Goal: Check status

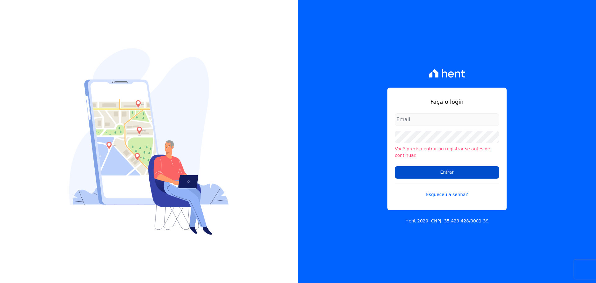
type input "[EMAIL_ADDRESS][DOMAIN_NAME]"
click at [446, 168] on input "Entrar" at bounding box center [447, 172] width 104 height 12
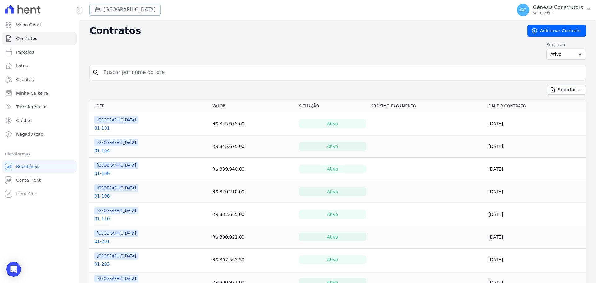
click at [125, 10] on button "[GEOGRAPHIC_DATA]" at bounding box center [124, 10] width 71 height 12
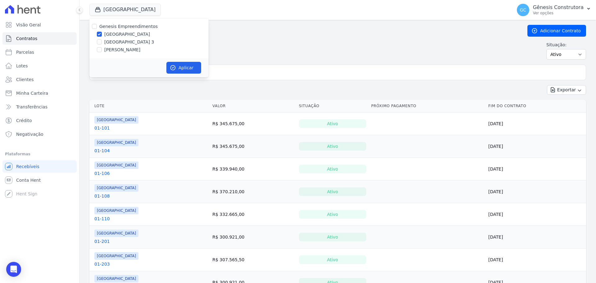
click at [140, 48] on label "[PERSON_NAME]" at bounding box center [122, 50] width 36 height 7
click at [102, 48] on input "[PERSON_NAME]" at bounding box center [99, 49] width 5 height 5
checkbox input "true"
click at [121, 34] on label "[GEOGRAPHIC_DATA]" at bounding box center [127, 34] width 46 height 7
click at [102, 34] on input "[GEOGRAPHIC_DATA]" at bounding box center [99, 34] width 5 height 5
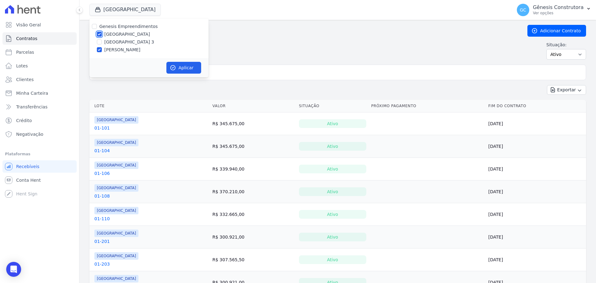
checkbox input "false"
click at [194, 73] on button "Aplicar" at bounding box center [183, 68] width 35 height 12
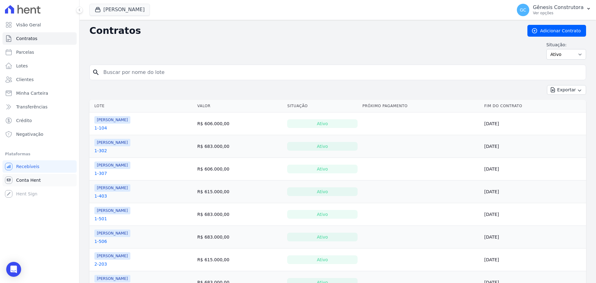
click at [21, 180] on span "Conta Hent" at bounding box center [28, 180] width 25 height 6
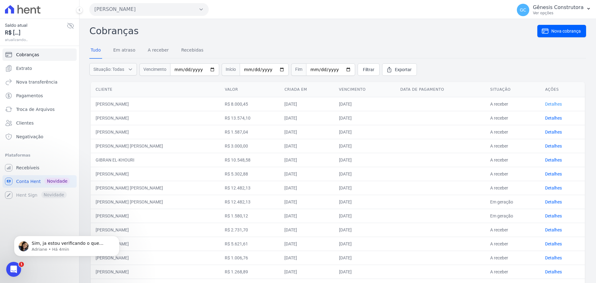
click at [548, 105] on link "Detalhes" at bounding box center [553, 104] width 17 height 5
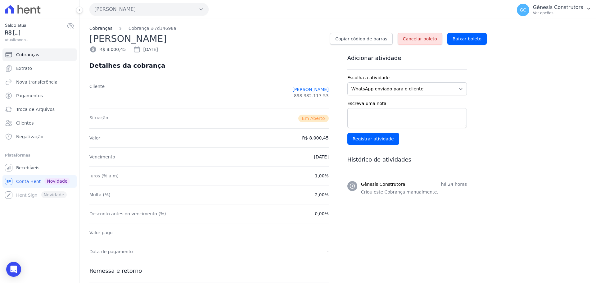
click at [105, 27] on link "Cobranças" at bounding box center [100, 28] width 23 height 7
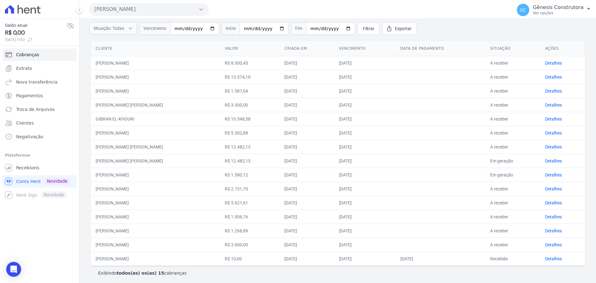
scroll to position [44, 0]
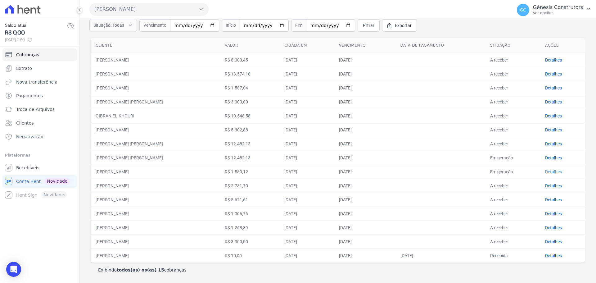
click at [554, 172] on link "Detalhes" at bounding box center [553, 171] width 17 height 5
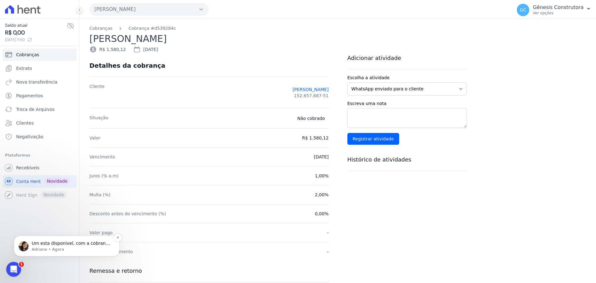
click at [66, 245] on p "Um esta disponivel, com a cobrança gerada: [URL][DOMAIN_NAME] Utilizando o códi…" at bounding box center [72, 243] width 80 height 6
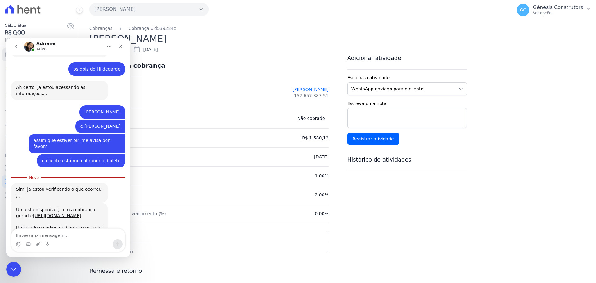
scroll to position [666, 0]
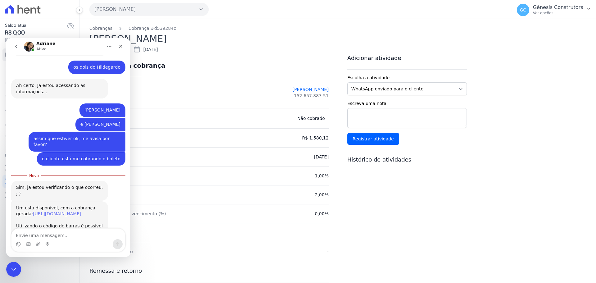
click at [52, 211] on link "[URL][DOMAIN_NAME]" at bounding box center [57, 213] width 48 height 5
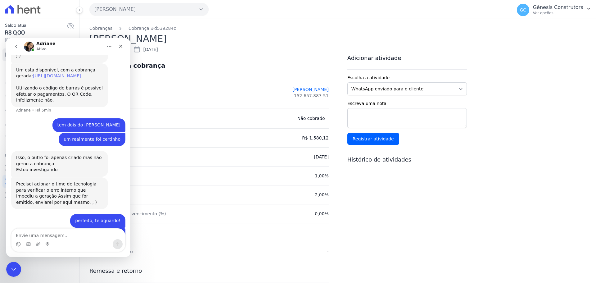
scroll to position [809, 0]
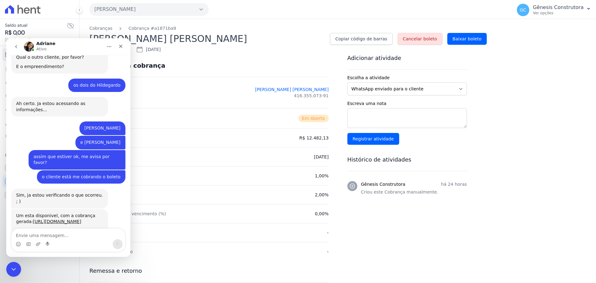
scroll to position [656, 0]
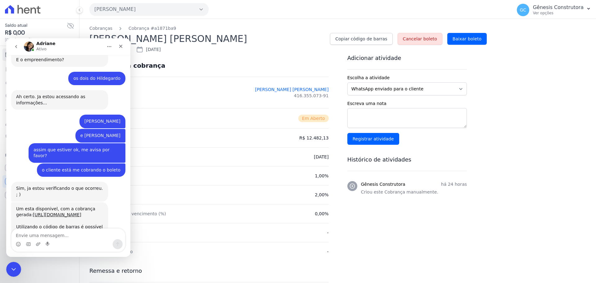
click at [313, 36] on h2 "[PERSON_NAME] [PERSON_NAME]" at bounding box center [207, 39] width 236 height 14
click at [121, 46] on icon "Fechar" at bounding box center [120, 46] width 5 height 5
